Goal: Information Seeking & Learning: Learn about a topic

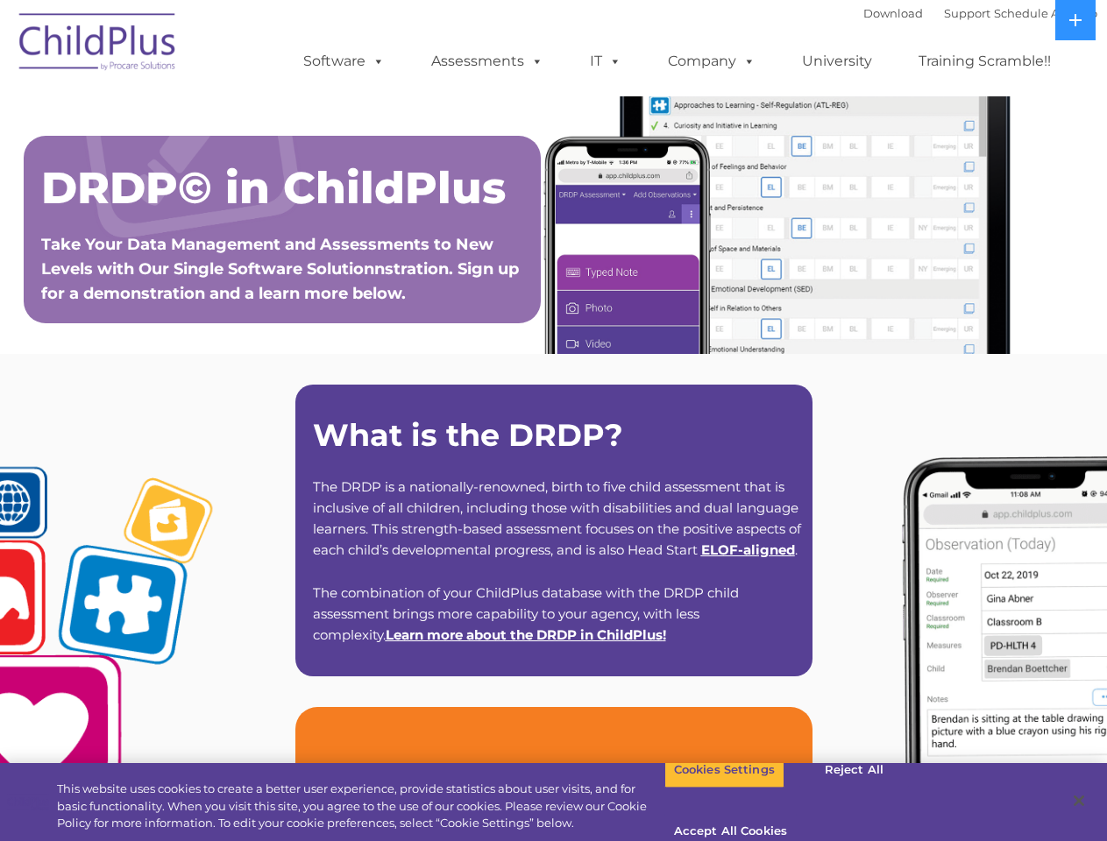
click at [553, 421] on strong "What is the DRDP?" at bounding box center [468, 435] width 310 height 38
click at [375, 60] on span at bounding box center [375, 61] width 19 height 17
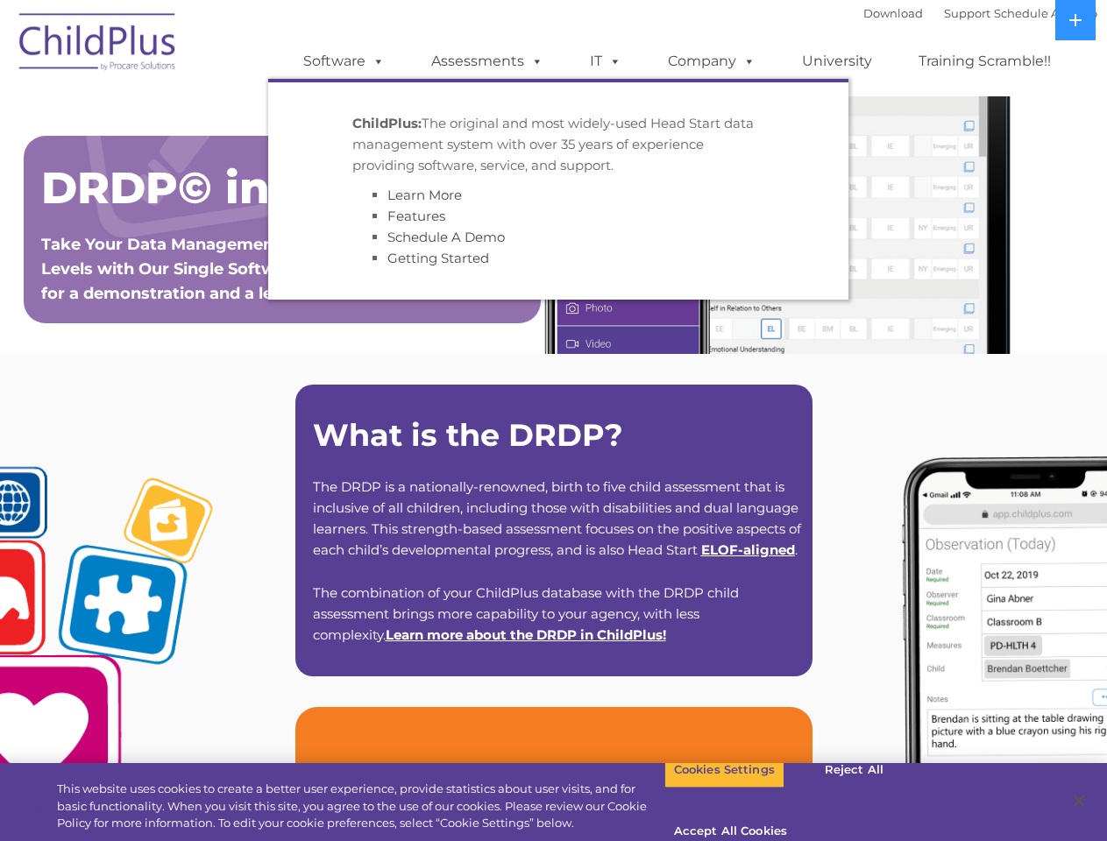
click at [534, 60] on span at bounding box center [533, 61] width 19 height 17
click at [606, 61] on span at bounding box center [611, 61] width 19 height 17
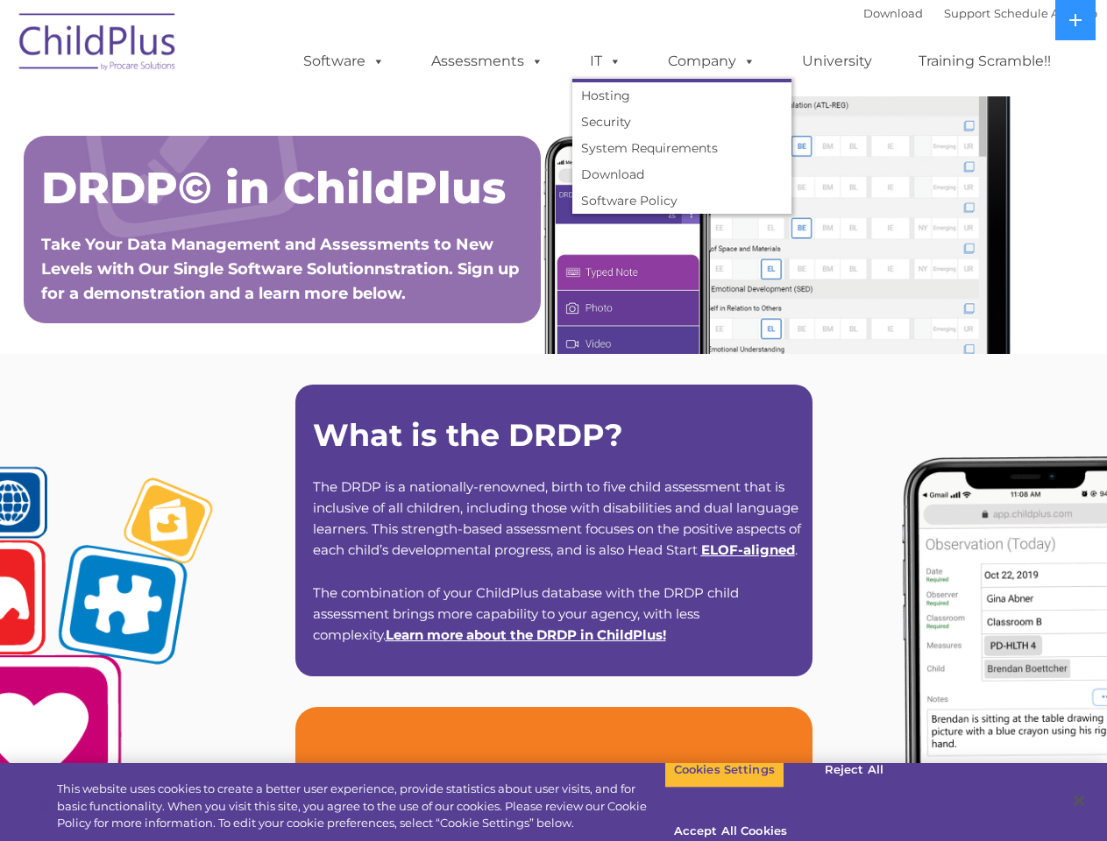
click at [612, 60] on span at bounding box center [611, 61] width 19 height 17
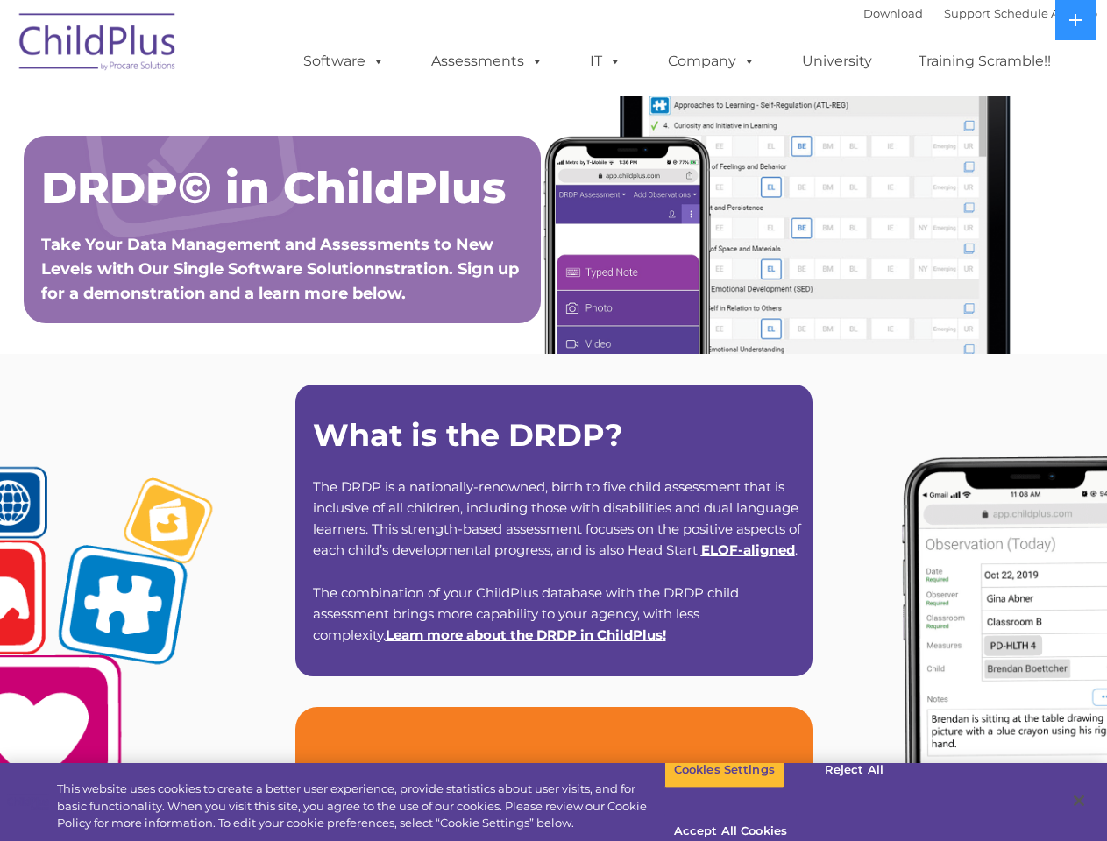
click at [711, 61] on link "Company" at bounding box center [711, 61] width 123 height 35
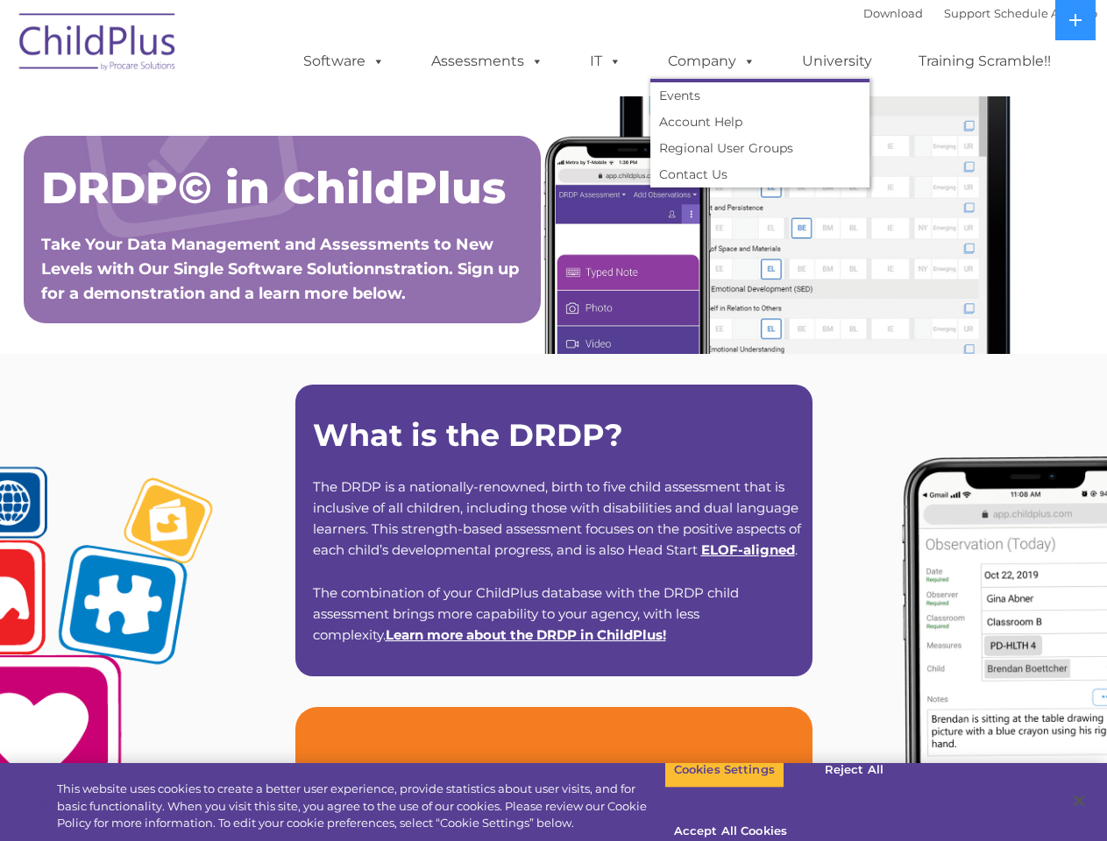
click at [745, 60] on span at bounding box center [745, 61] width 19 height 17
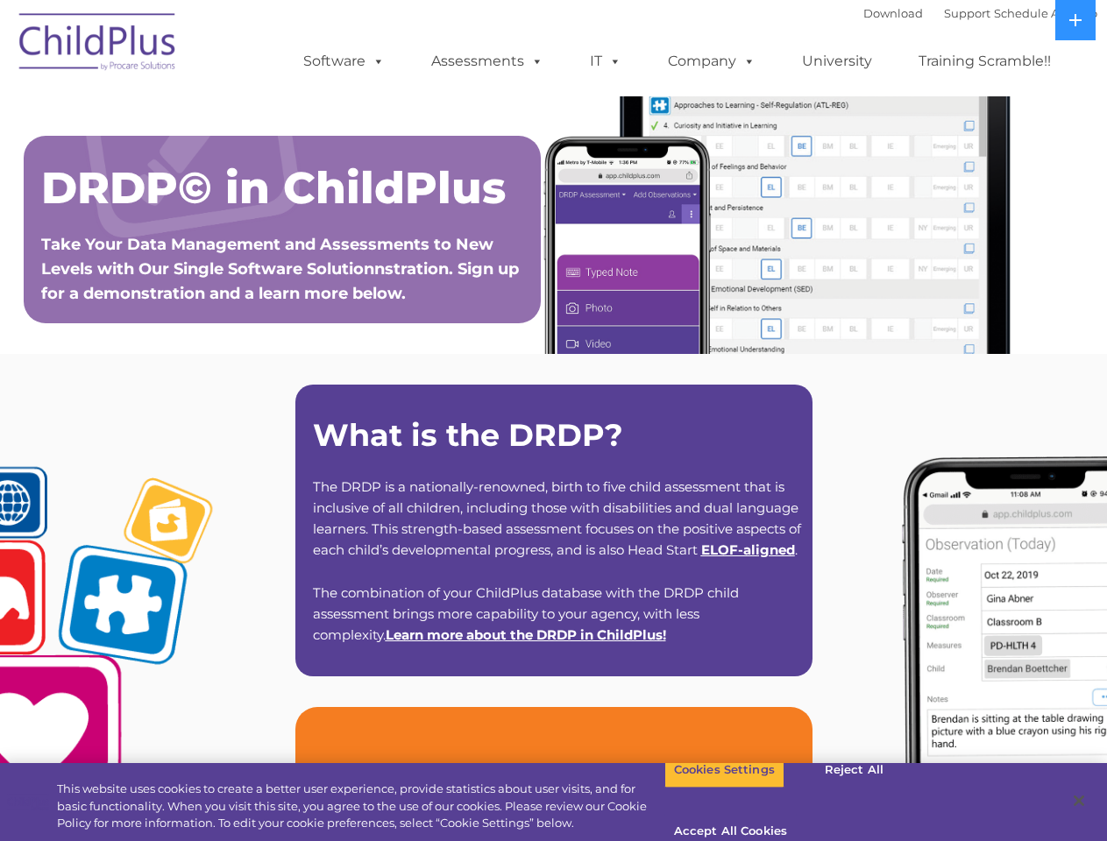
click at [1076, 20] on icon at bounding box center [1075, 20] width 12 height 12
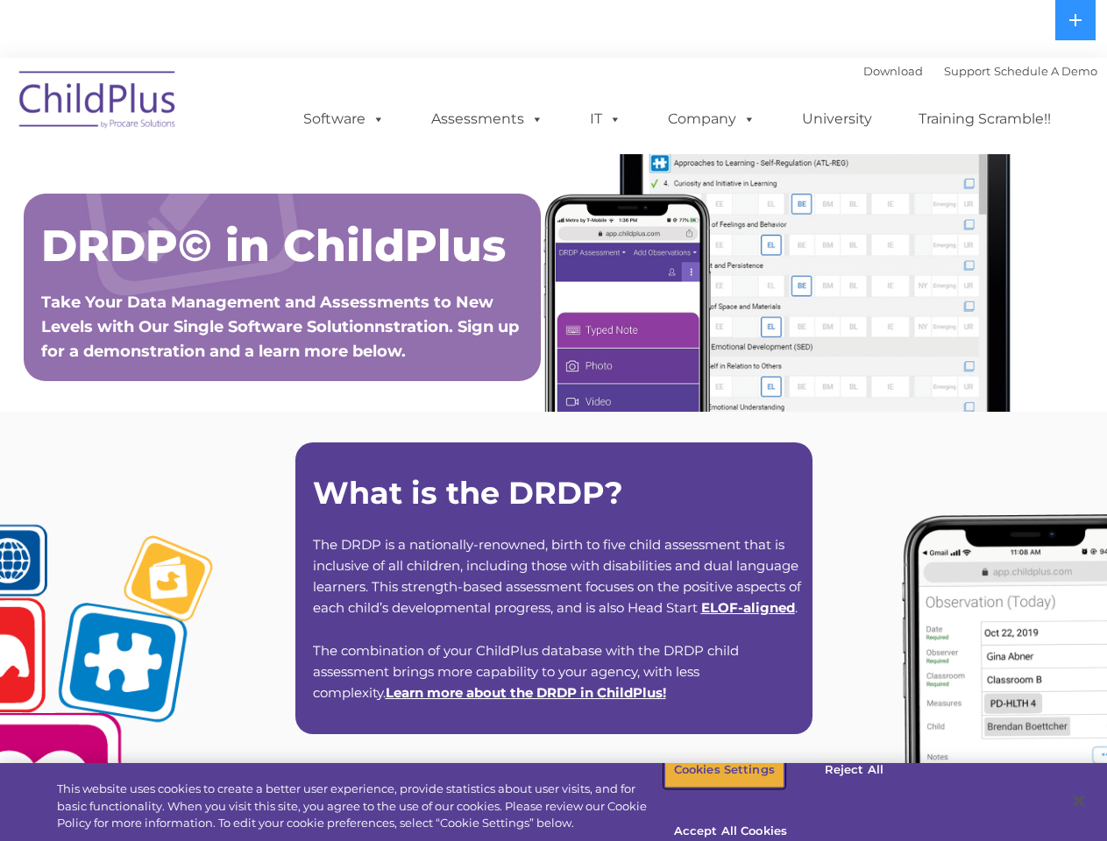
click at [711, 789] on button "Cookies Settings" at bounding box center [724, 770] width 120 height 37
